Goal: Task Accomplishment & Management: Manage account settings

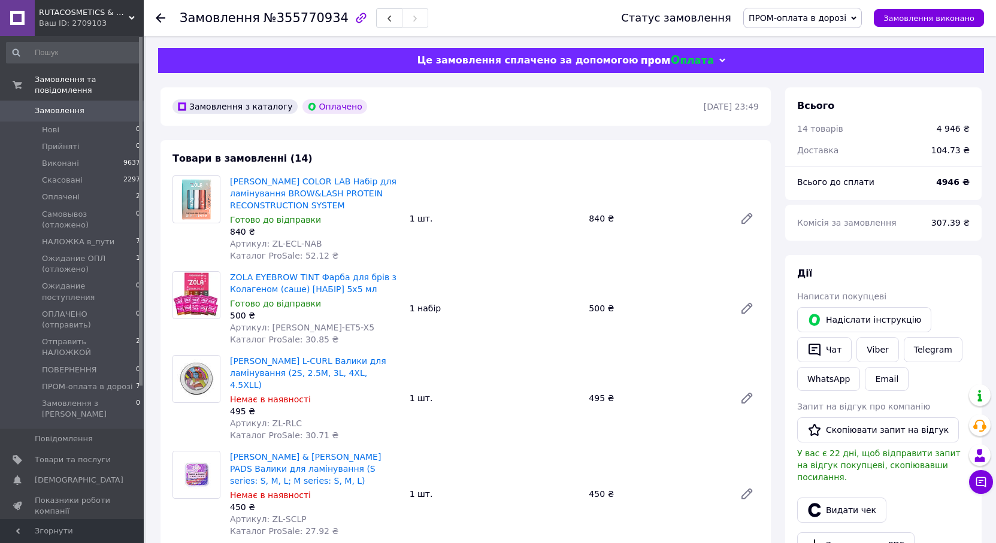
scroll to position [132, 0]
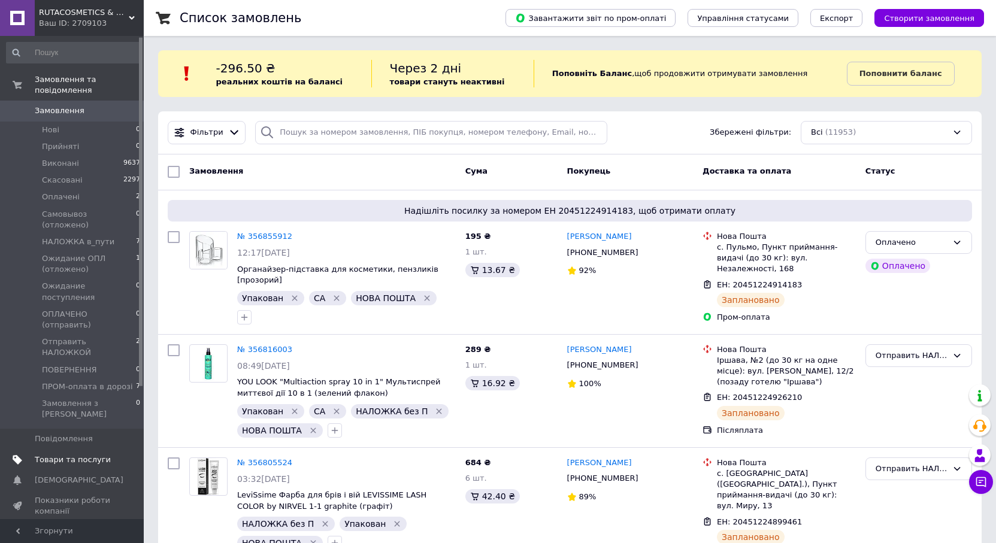
scroll to position [60, 0]
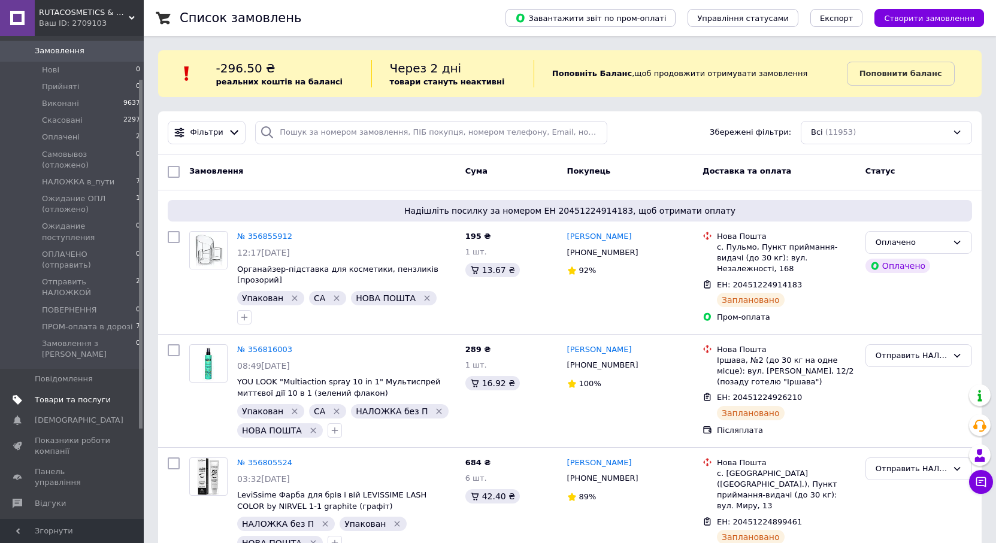
click at [55, 390] on link "Товари та послуги" at bounding box center [73, 400] width 147 height 20
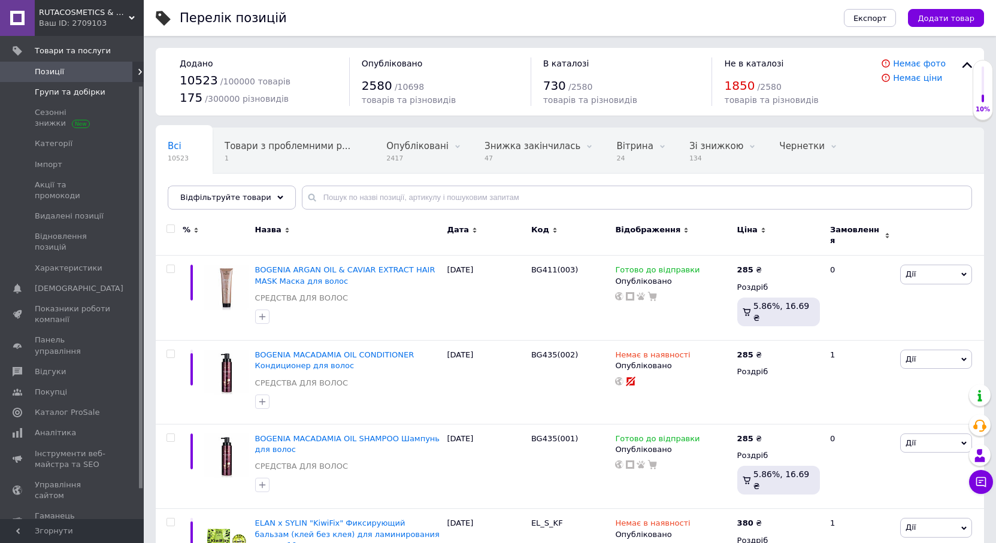
click at [59, 87] on span "Групи та добірки" at bounding box center [70, 92] width 71 height 11
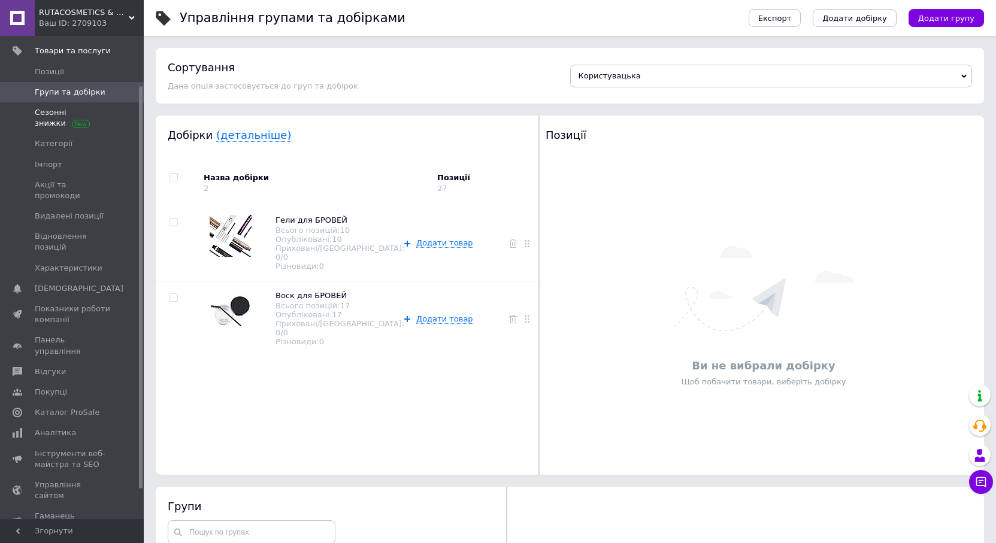
click at [50, 122] on span "Сезонні знижки" at bounding box center [73, 118] width 76 height 22
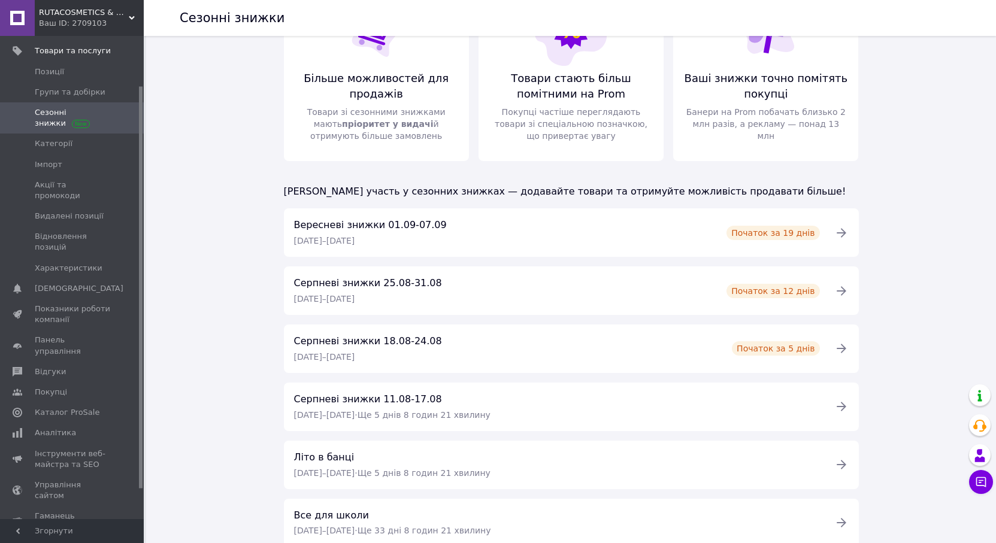
scroll to position [113, 0]
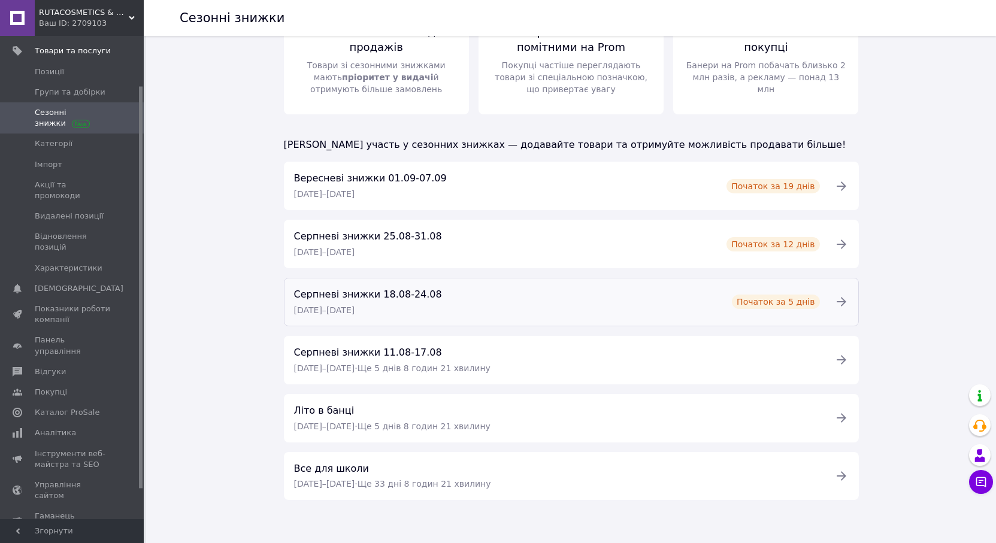
click at [392, 306] on div "Серпневі знижки 18.08-24.08 18.08.2025 – 24.08.2025" at bounding box center [368, 302] width 162 height 31
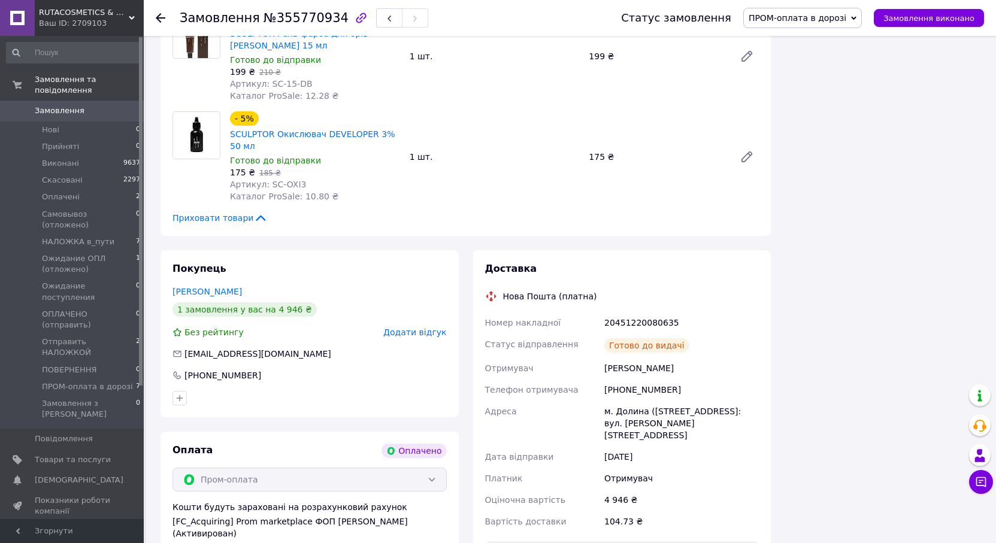
scroll to position [1438, 0]
